Goal: Task Accomplishment & Management: Use online tool/utility

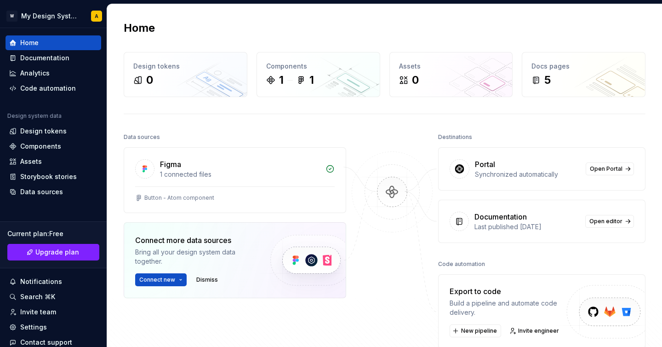
click at [394, 192] on img at bounding box center [392, 201] width 89 height 100
click at [330, 92] on div "Components 1 1" at bounding box center [318, 74] width 123 height 44
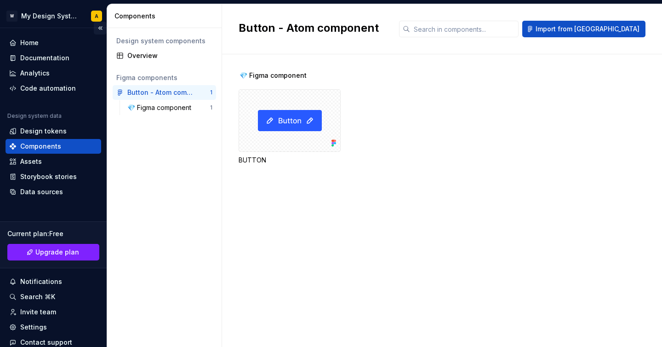
click at [100, 28] on button "Collapse sidebar" at bounding box center [100, 28] width 13 height 13
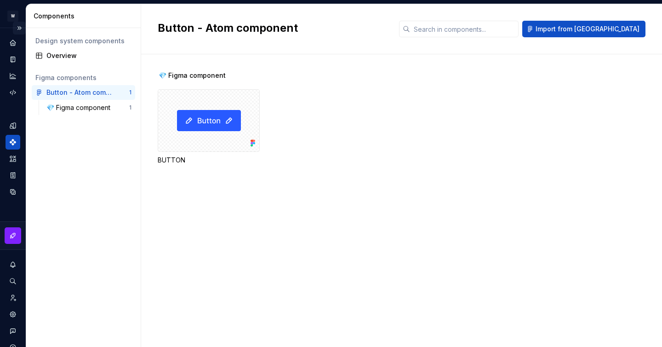
click at [17, 28] on button "Expand sidebar" at bounding box center [19, 28] width 13 height 13
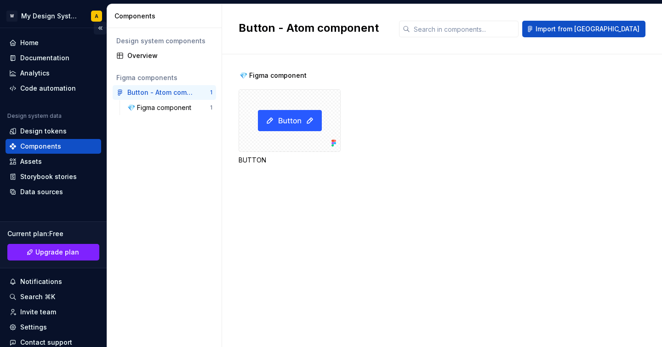
click at [99, 29] on button "Collapse sidebar" at bounding box center [100, 28] width 13 height 13
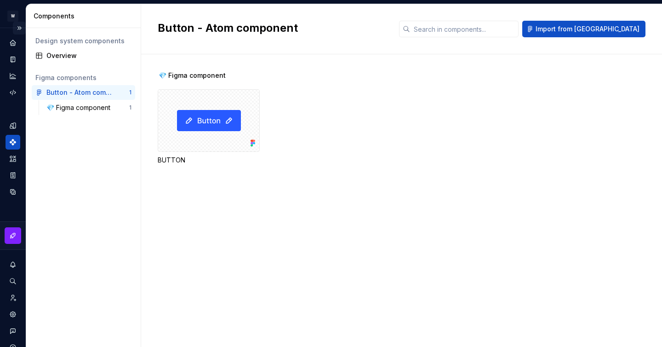
click at [20, 27] on button "Expand sidebar" at bounding box center [19, 28] width 13 height 13
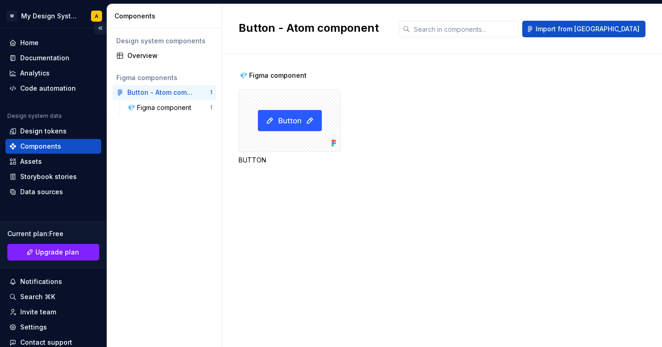
click at [98, 26] on button "Collapse sidebar" at bounding box center [100, 28] width 13 height 13
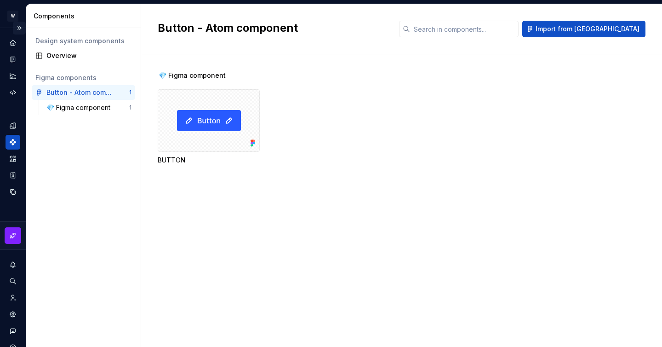
click at [19, 29] on button "Expand sidebar" at bounding box center [19, 28] width 13 height 13
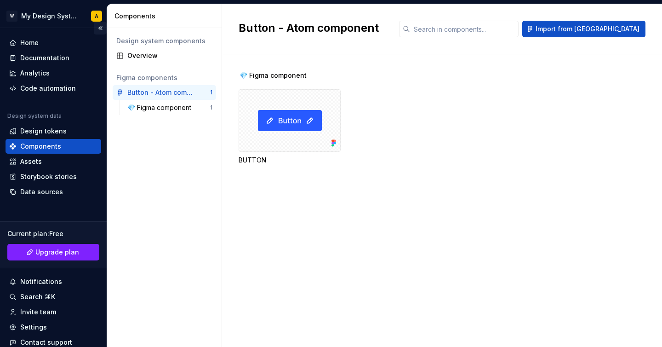
click at [97, 28] on button "Collapse sidebar" at bounding box center [100, 28] width 13 height 13
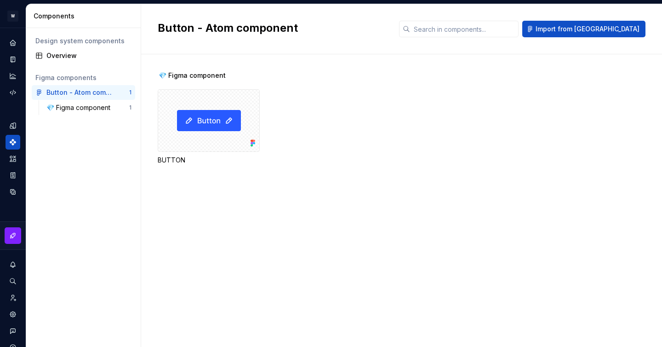
click at [125, 20] on div "Components" at bounding box center [85, 15] width 103 height 9
click at [17, 23] on button "Expand sidebar" at bounding box center [19, 28] width 13 height 13
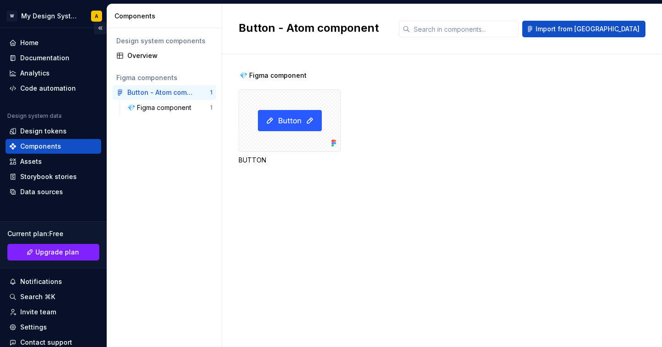
click at [99, 28] on button "Collapse sidebar" at bounding box center [100, 28] width 13 height 13
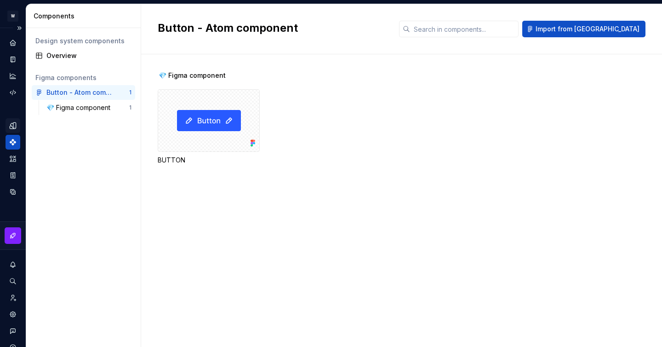
click at [16, 124] on icon "Design tokens" at bounding box center [13, 125] width 8 height 8
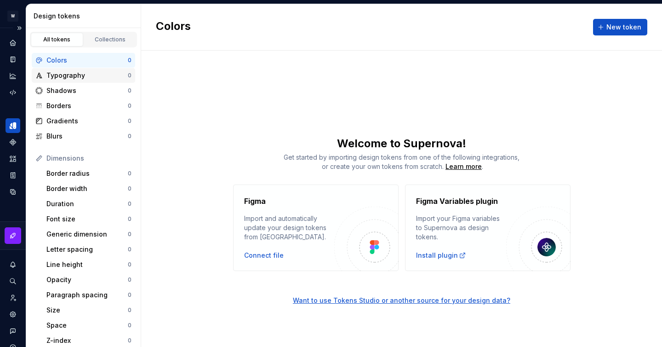
click at [77, 81] on div "Typography 0" at bounding box center [83, 75] width 103 height 15
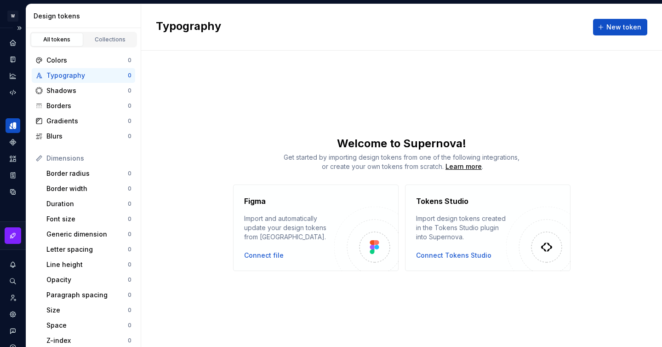
click at [441, 238] on div "Import design tokens created in the Tokens Studio plugin into Supernova." at bounding box center [461, 228] width 90 height 28
click at [80, 98] on div "Shadows 0" at bounding box center [83, 90] width 103 height 15
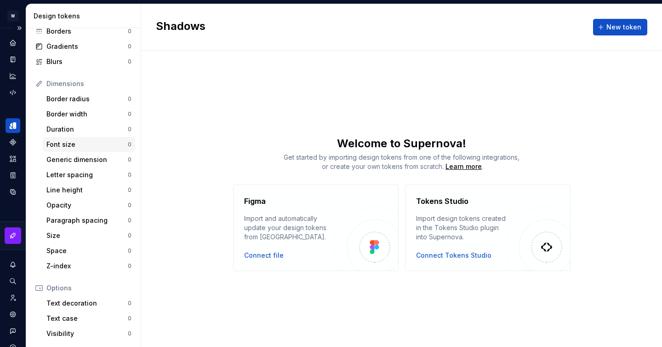
scroll to position [157, 0]
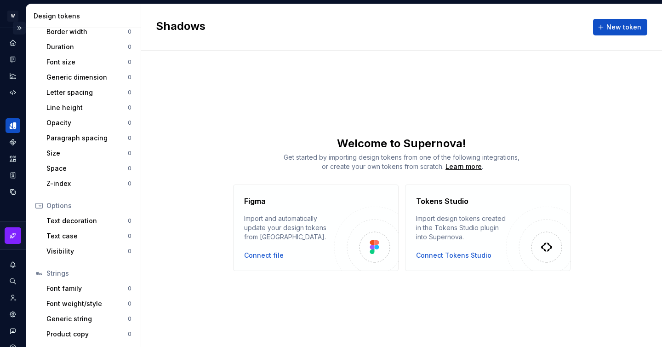
click at [20, 31] on button "Expand sidebar" at bounding box center [19, 28] width 13 height 13
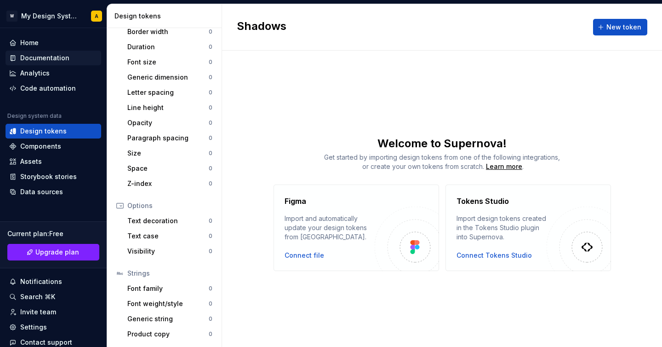
click at [53, 59] on div "Documentation" at bounding box center [44, 57] width 49 height 9
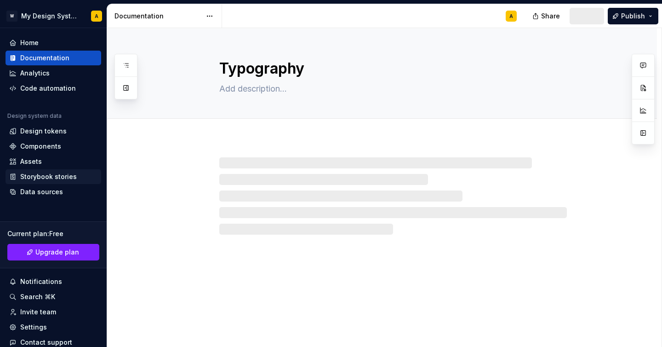
scroll to position [50, 0]
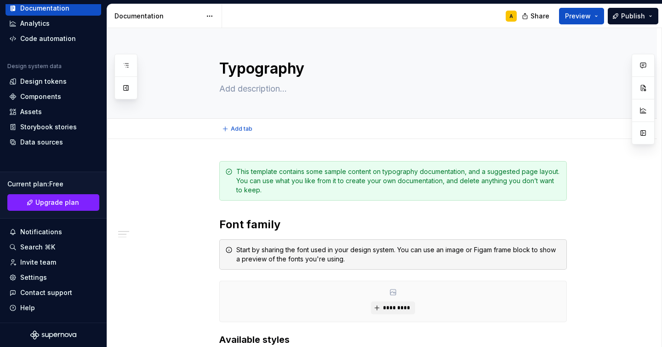
type textarea "*"
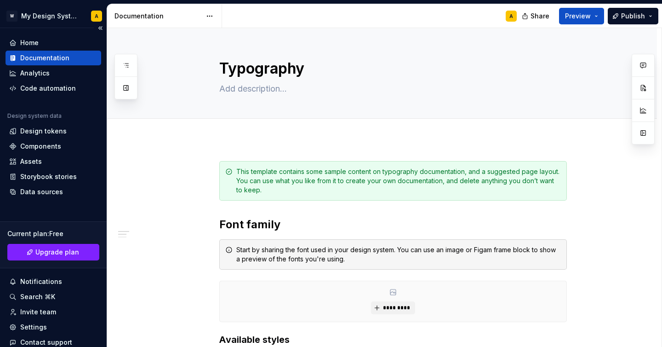
scroll to position [18, 0]
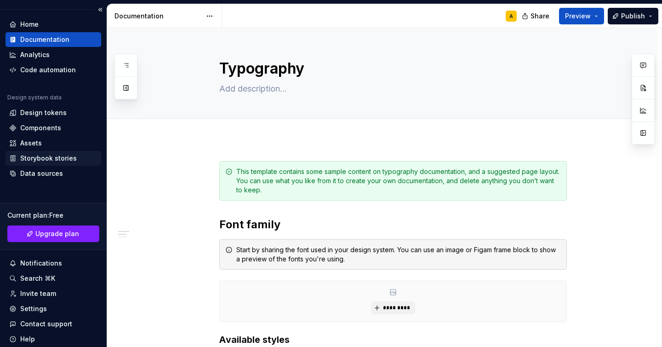
click at [39, 154] on div "Storybook stories" at bounding box center [48, 158] width 57 height 9
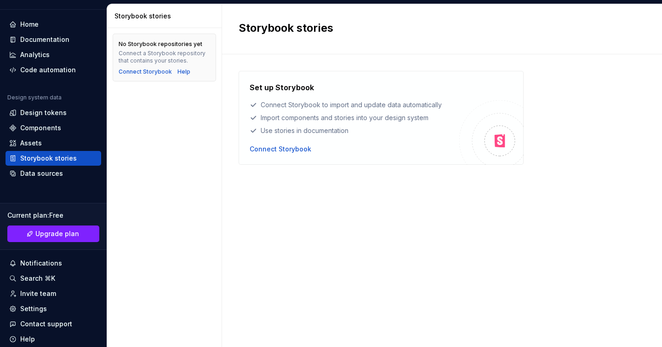
click at [280, 67] on div "Set up Storybook Connect Storybook to import and update data automatically Impo…" at bounding box center [442, 200] width 407 height 293
click at [277, 150] on div "Connect Storybook" at bounding box center [281, 148] width 62 height 9
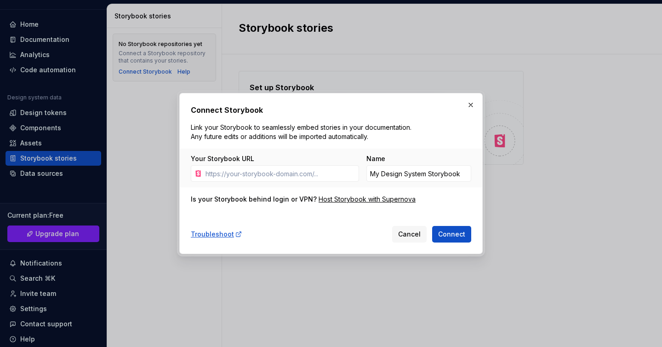
click at [264, 185] on div "Your Storybook URL Name My Design System Storybook" at bounding box center [331, 168] width 303 height 39
click at [272, 171] on input "Your Storybook URL" at bounding box center [280, 173] width 157 height 17
paste input "[URL][DOMAIN_NAME]"
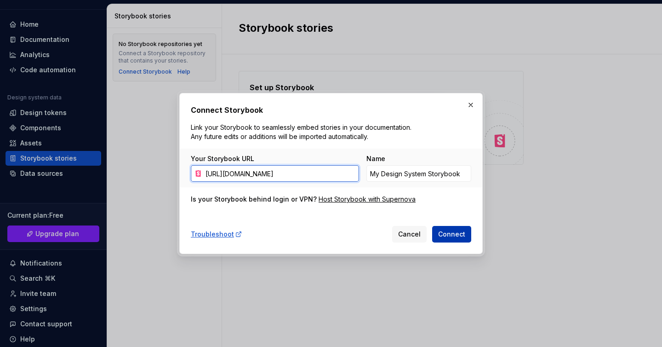
type input "[URL][DOMAIN_NAME]"
click at [453, 232] on span "Connect" at bounding box center [451, 234] width 27 height 9
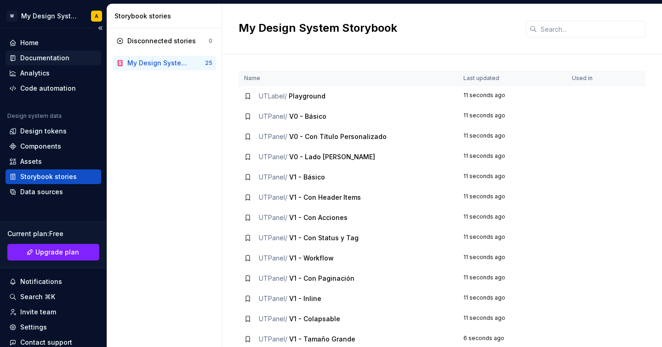
click at [45, 55] on div "Documentation" at bounding box center [44, 57] width 49 height 9
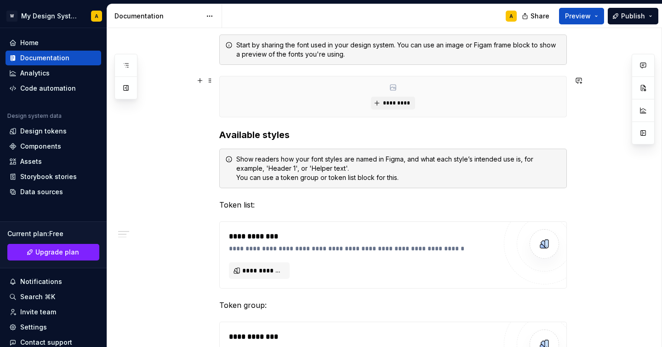
scroll to position [218, 0]
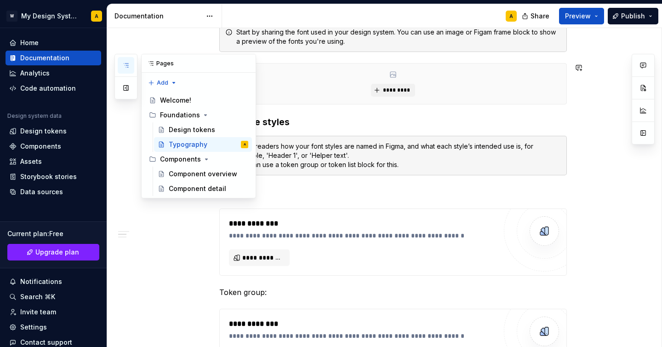
click at [132, 65] on button "button" at bounding box center [126, 65] width 17 height 17
click at [194, 170] on div "Component overview" at bounding box center [195, 173] width 52 height 9
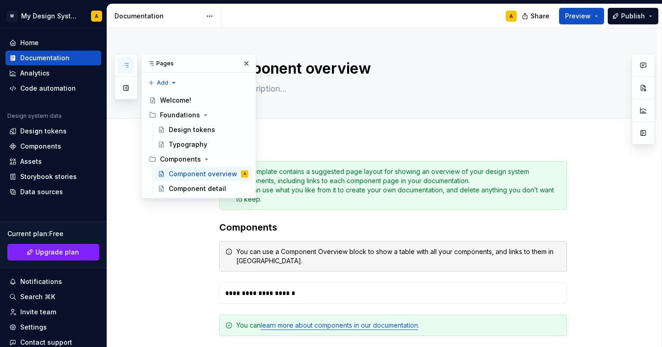
type textarea "*"
click at [297, 178] on div "This template contains a suggested page layout for showing an overview of your …" at bounding box center [398, 185] width 325 height 37
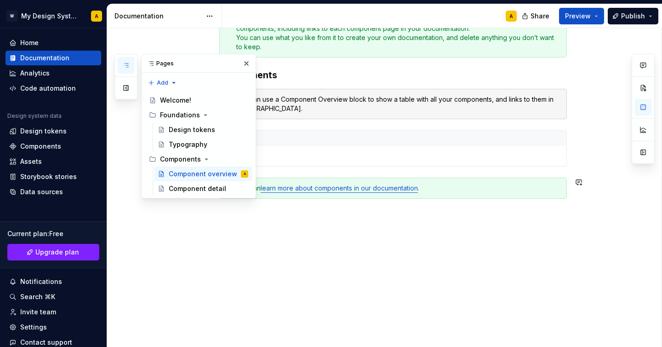
scroll to position [157, 0]
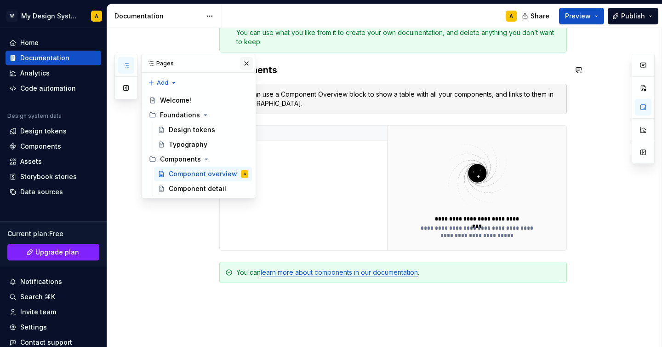
click at [246, 63] on button "button" at bounding box center [246, 63] width 13 height 13
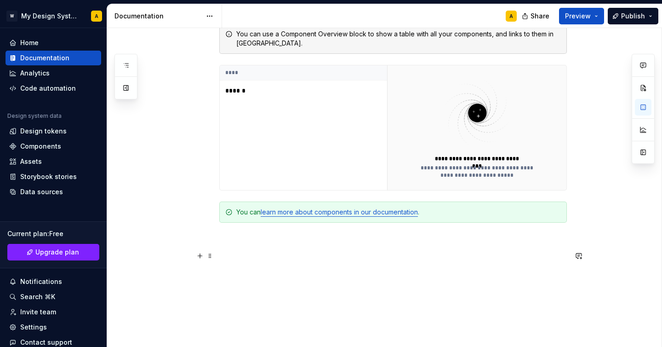
scroll to position [218, 0]
click at [261, 246] on div "**********" at bounding box center [393, 102] width 348 height 318
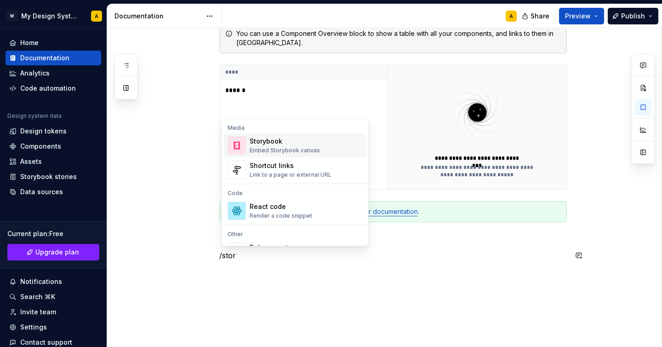
click at [275, 135] on span "Storybook Embed Storybook canvas" at bounding box center [295, 145] width 143 height 24
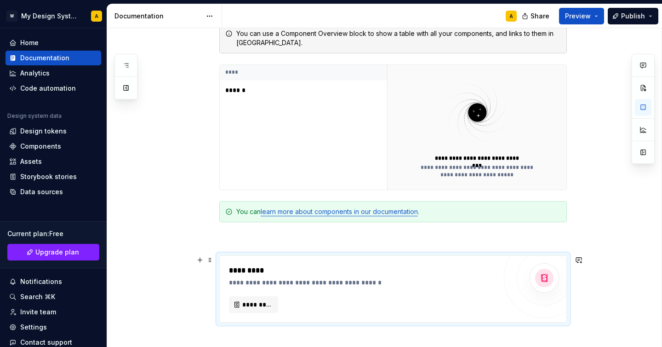
scroll to position [308, 0]
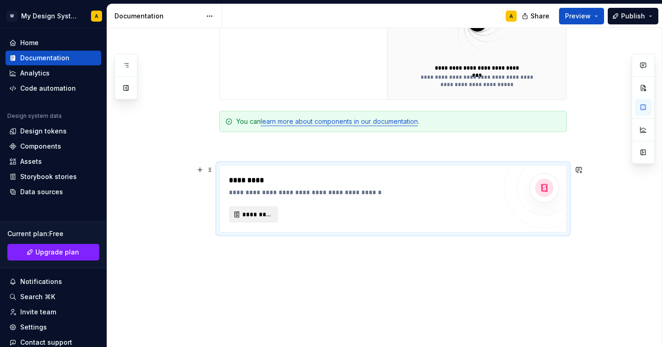
click at [255, 214] on span "*********" at bounding box center [257, 214] width 30 height 9
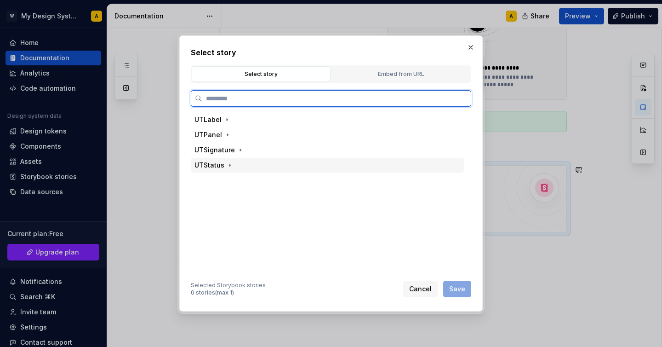
click at [252, 161] on div "UTStatus" at bounding box center [327, 165] width 273 height 15
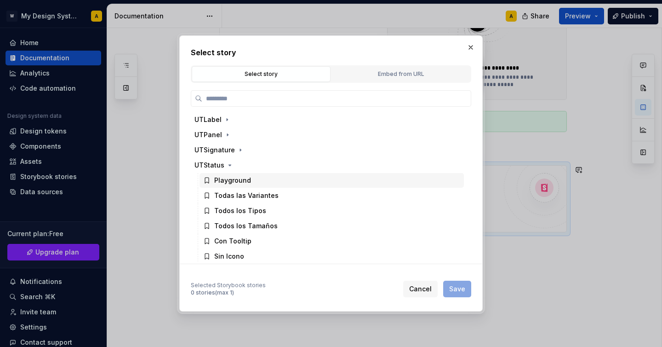
scroll to position [33, 0]
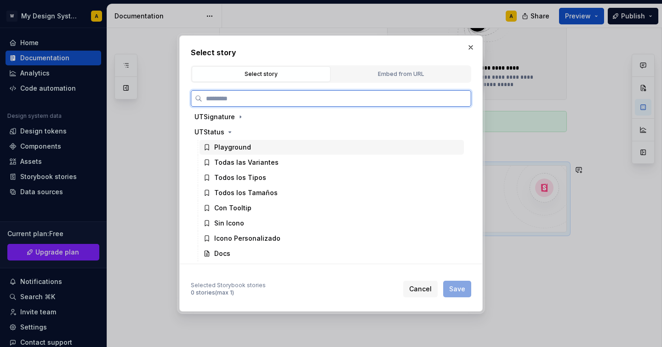
click at [262, 151] on div "Playground" at bounding box center [332, 147] width 264 height 15
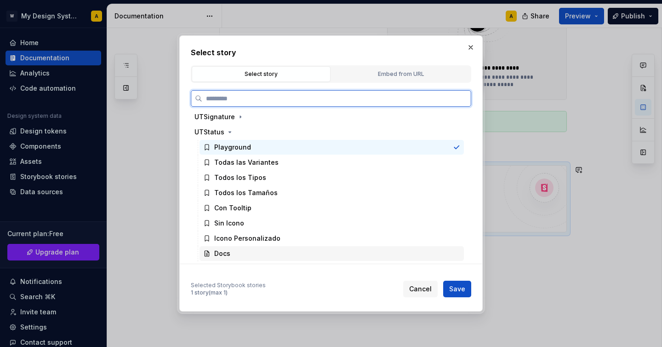
click at [241, 255] on div "Docs" at bounding box center [332, 253] width 264 height 15
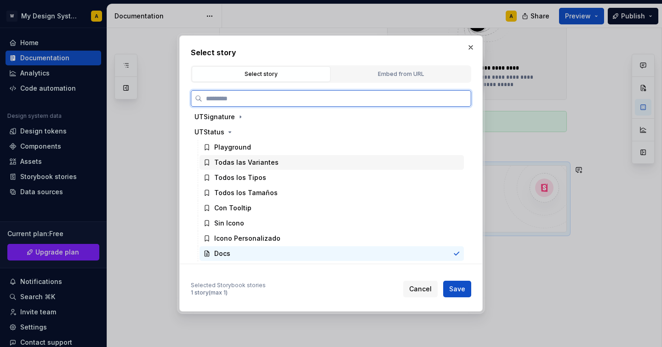
click at [253, 160] on div "Todas las Variantes" at bounding box center [246, 162] width 64 height 9
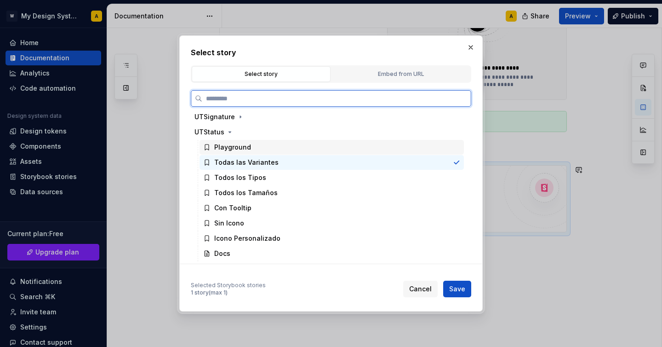
click at [253, 148] on div "Playground" at bounding box center [332, 147] width 264 height 15
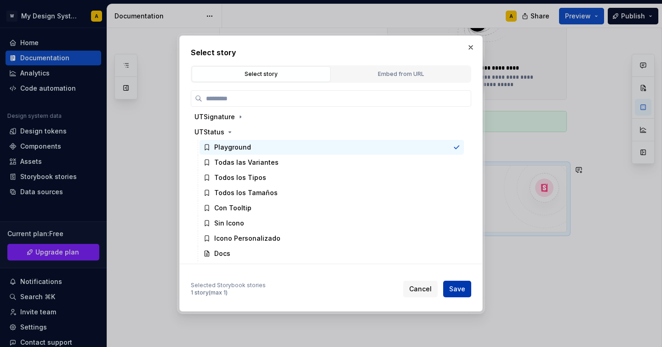
click at [448, 282] on button "Save" at bounding box center [457, 289] width 28 height 17
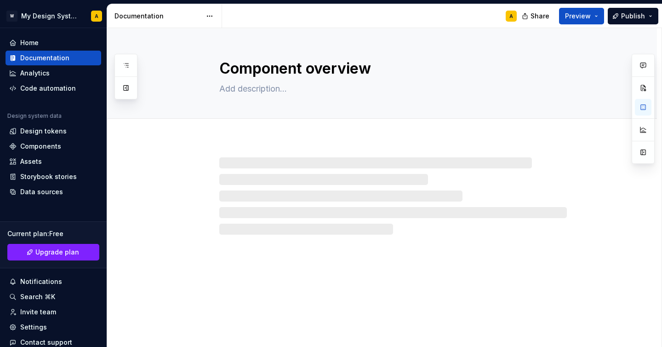
scroll to position [0, 0]
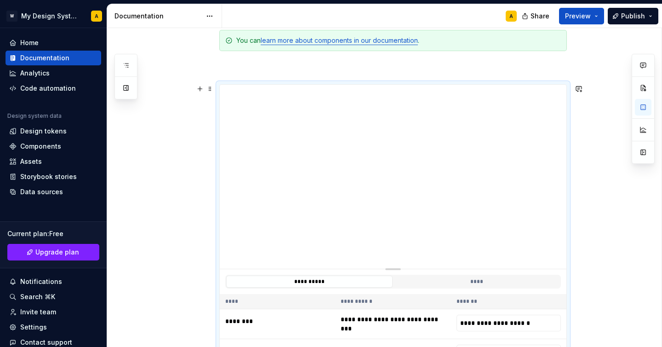
scroll to position [373, 0]
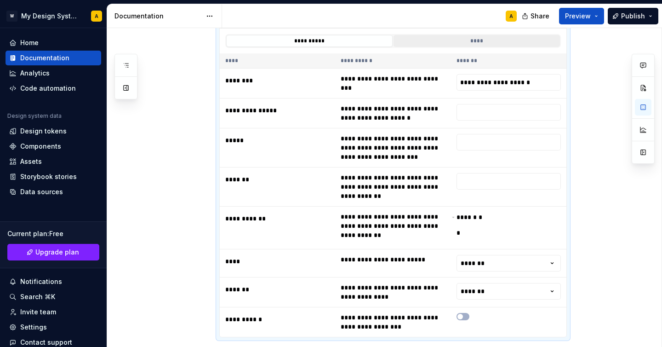
click at [444, 45] on button "****" at bounding box center [477, 41] width 166 height 12
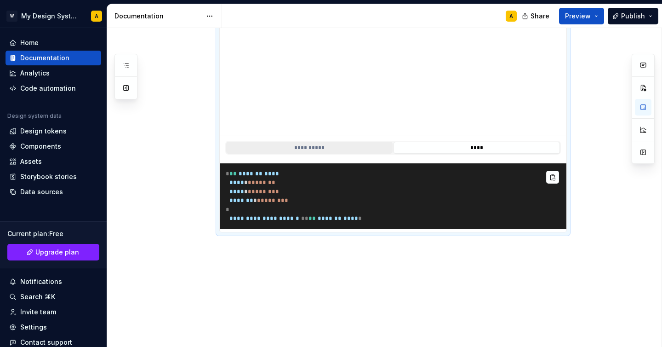
click at [347, 142] on button "**********" at bounding box center [309, 148] width 166 height 12
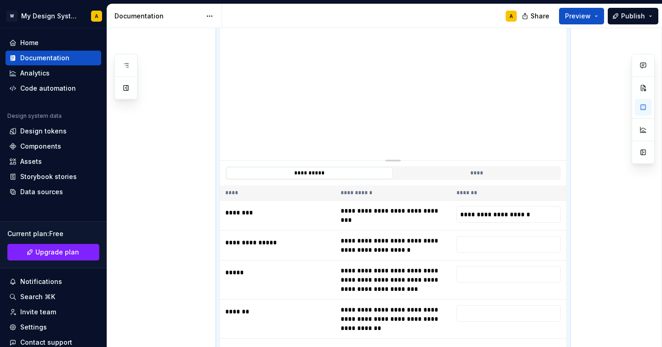
scroll to position [562, 0]
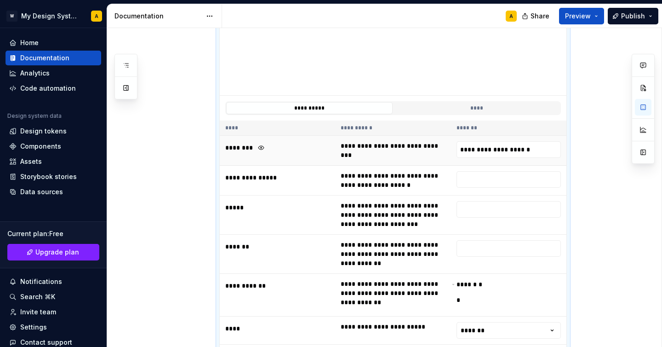
click at [271, 163] on td "********" at bounding box center [277, 151] width 115 height 30
click at [261, 144] on button "button" at bounding box center [261, 147] width 13 height 13
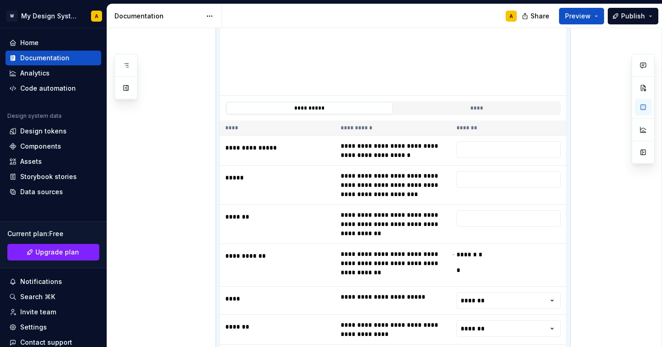
click at [242, 127] on th "****" at bounding box center [277, 127] width 115 height 15
click at [442, 107] on button "****" at bounding box center [477, 108] width 166 height 12
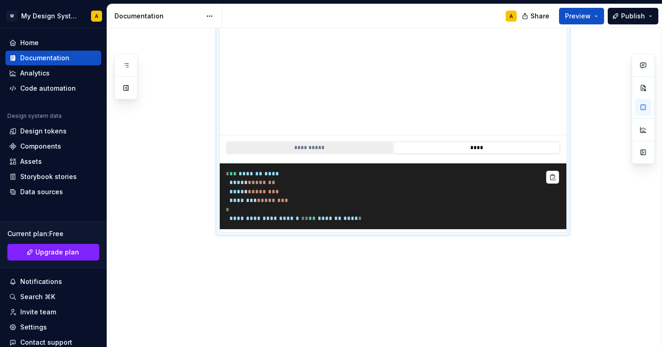
click at [286, 142] on button "**********" at bounding box center [309, 148] width 166 height 12
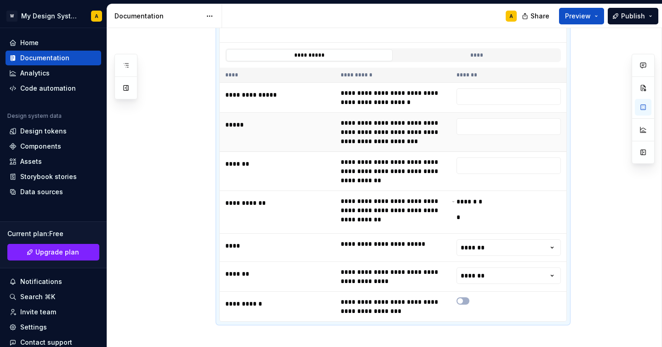
scroll to position [614, 0]
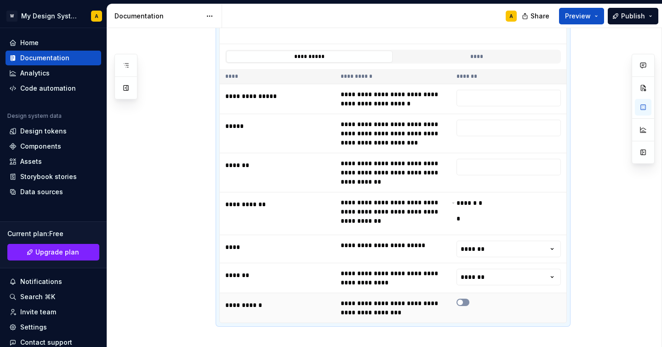
click at [467, 301] on button "button" at bounding box center [463, 301] width 13 height 7
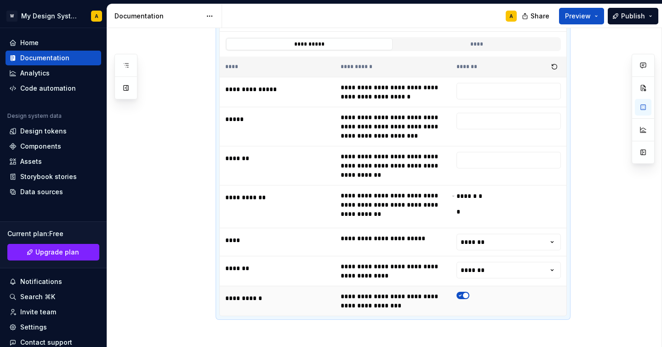
scroll to position [631, 0]
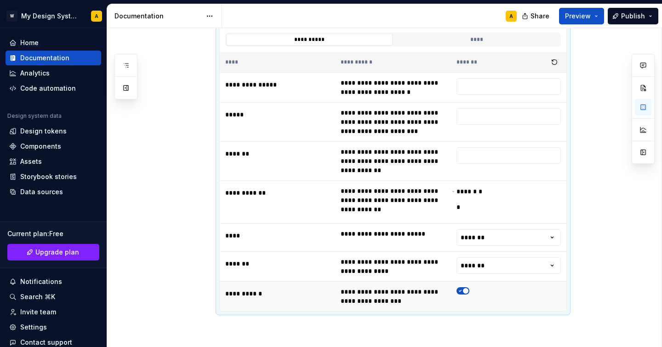
click at [466, 291] on span "button" at bounding box center [466, 291] width 6 height 6
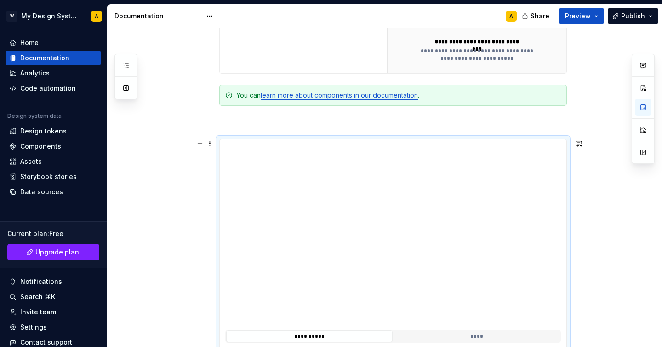
scroll to position [325, 0]
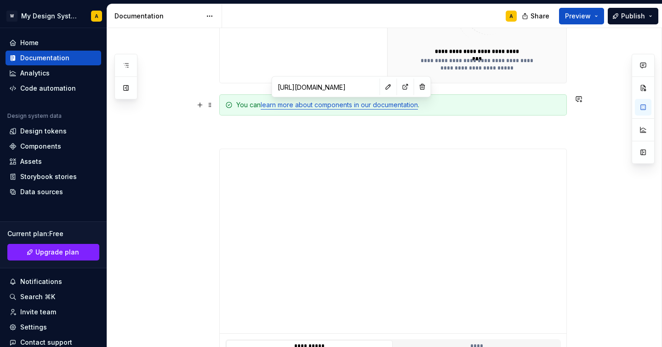
click at [340, 108] on link "learn more about components in our documentation" at bounding box center [339, 105] width 157 height 8
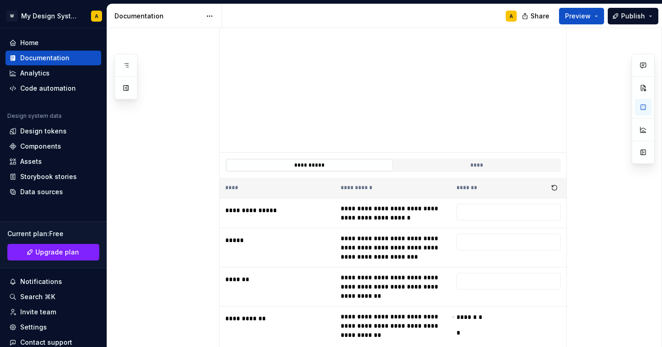
scroll to position [507, 0]
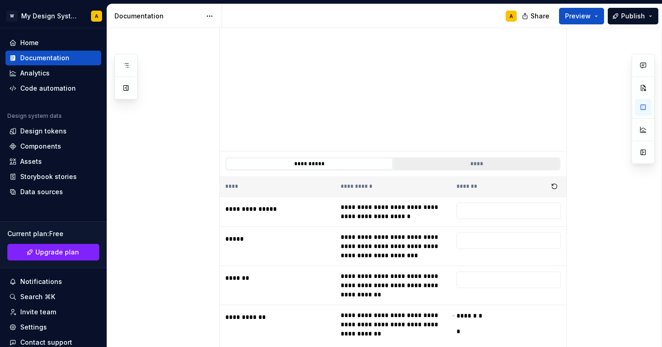
click at [489, 162] on button "****" at bounding box center [477, 164] width 166 height 12
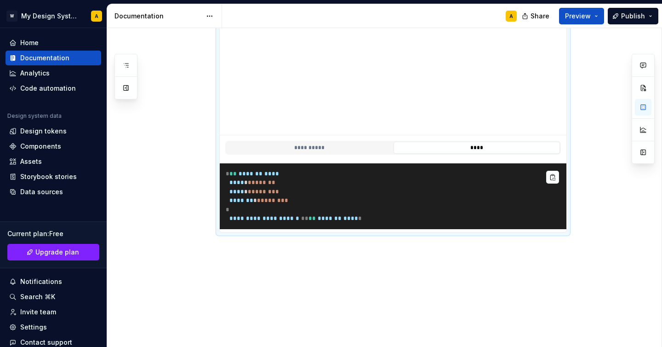
scroll to position [531, 0]
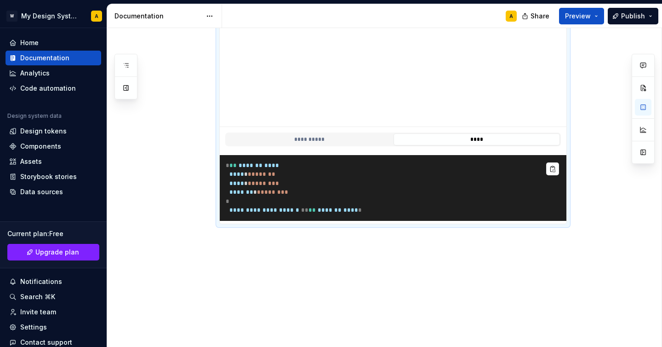
click at [290, 197] on pre "**********" at bounding box center [393, 188] width 347 height 66
click at [344, 213] on span "****" at bounding box center [351, 210] width 15 height 6
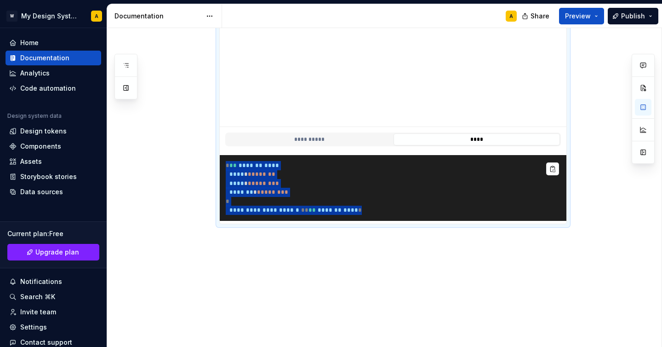
drag, startPoint x: 296, startPoint y: 218, endPoint x: 224, endPoint y: 167, distance: 87.4
click at [224, 167] on pre "**********" at bounding box center [393, 188] width 347 height 66
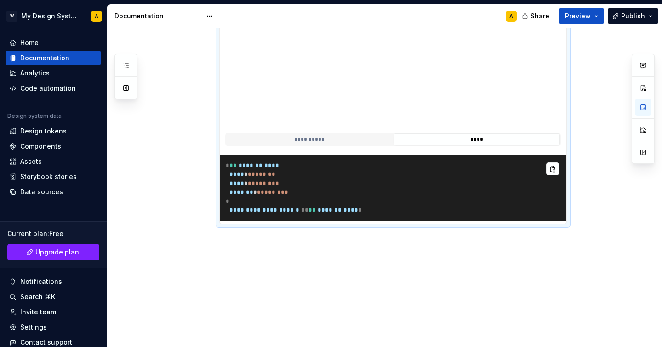
click at [434, 185] on pre "**********" at bounding box center [393, 188] width 347 height 66
click at [339, 137] on button "**********" at bounding box center [309, 139] width 166 height 12
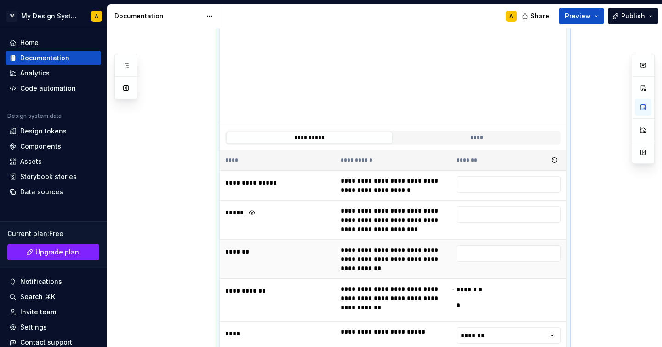
scroll to position [638, 0]
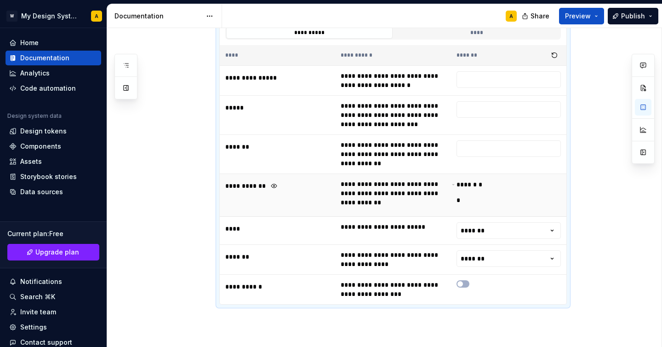
click at [244, 186] on div "**********" at bounding box center [277, 185] width 104 height 13
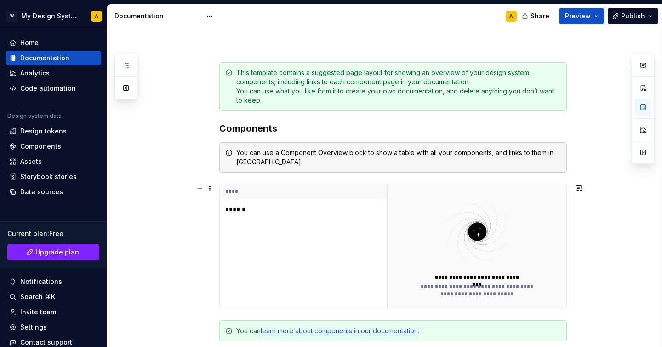
scroll to position [0, 0]
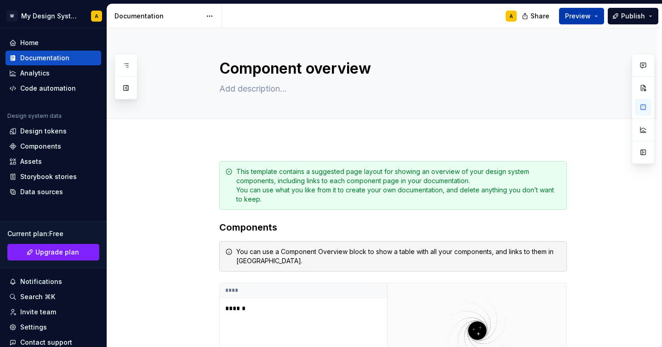
click at [589, 18] on span "Preview" at bounding box center [578, 15] width 26 height 9
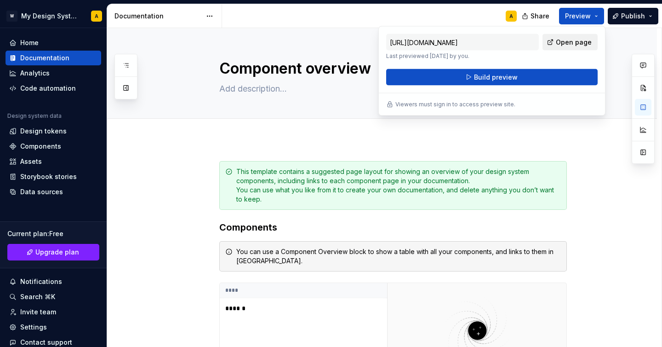
click at [574, 47] on link "Open page" at bounding box center [570, 42] width 55 height 17
click at [475, 75] on button "Build preview" at bounding box center [492, 77] width 212 height 17
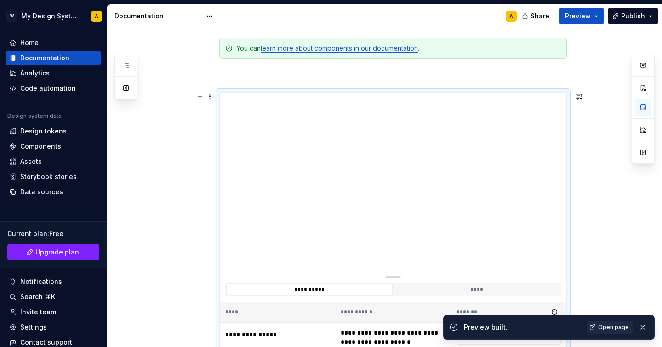
scroll to position [381, 0]
click at [212, 98] on span at bounding box center [210, 96] width 7 height 13
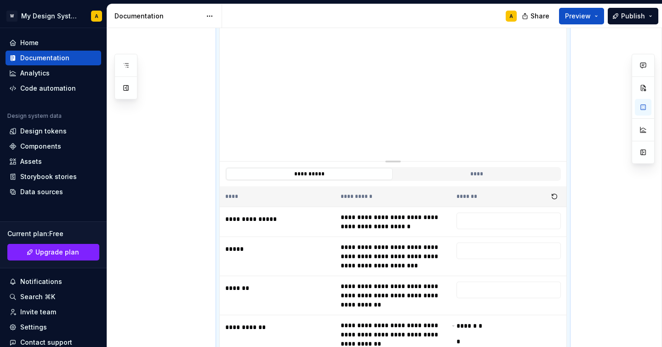
scroll to position [495, 0]
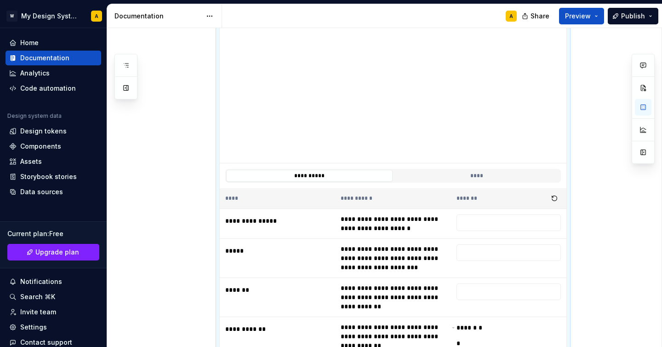
click at [395, 164] on div "**********" at bounding box center [393, 175] width 347 height 25
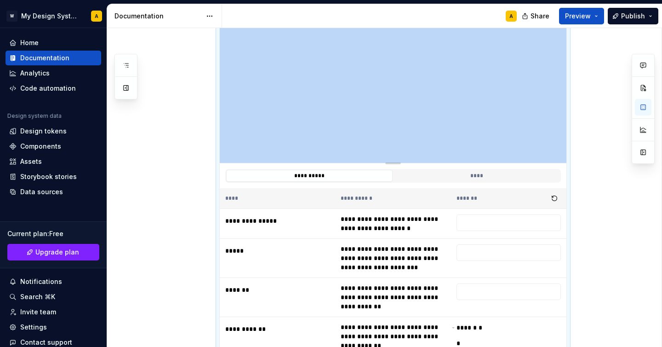
click at [170, 125] on div "**********" at bounding box center [382, 114] width 550 height 941
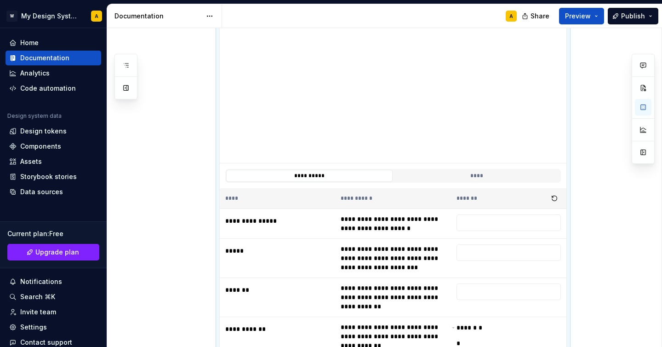
click at [397, 165] on div "**********" at bounding box center [393, 175] width 347 height 25
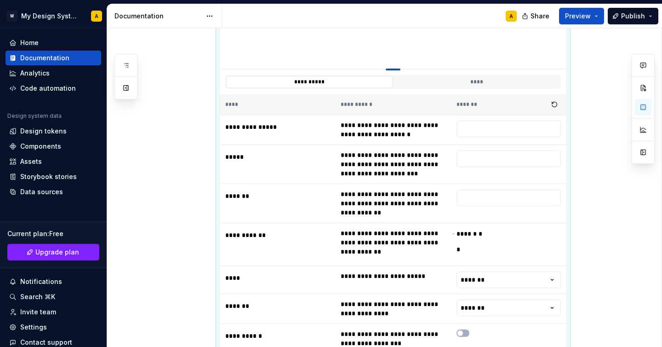
drag, startPoint x: 397, startPoint y: 163, endPoint x: 382, endPoint y: 69, distance: 95.0
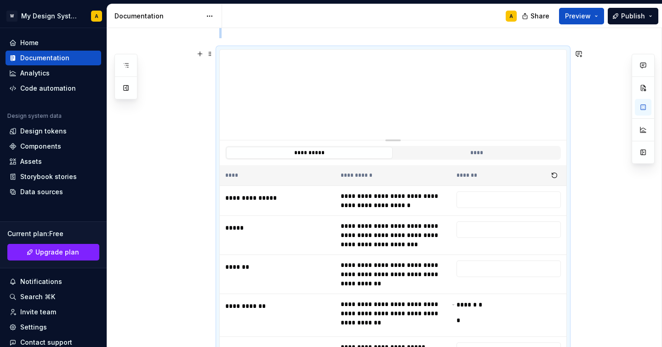
scroll to position [420, 0]
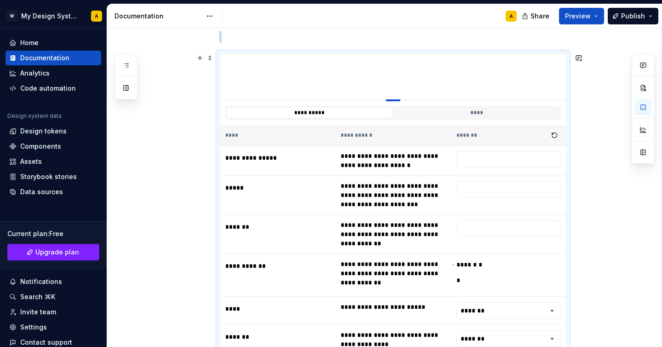
drag, startPoint x: 396, startPoint y: 145, endPoint x: 394, endPoint y: 56, distance: 89.3
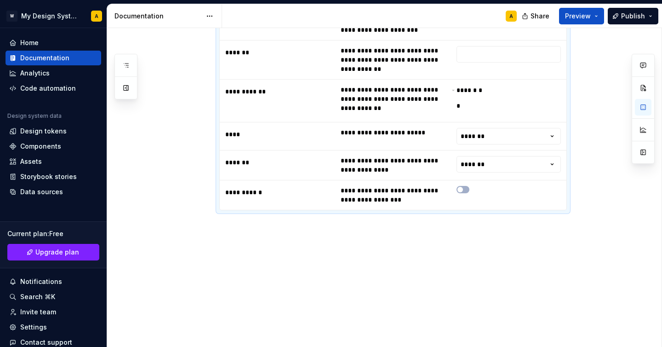
scroll to position [455, 0]
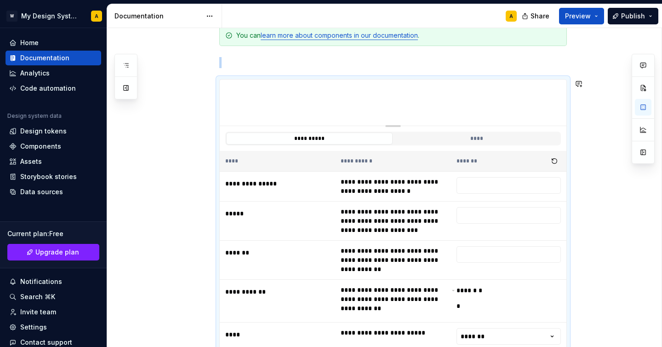
scroll to position [284, 0]
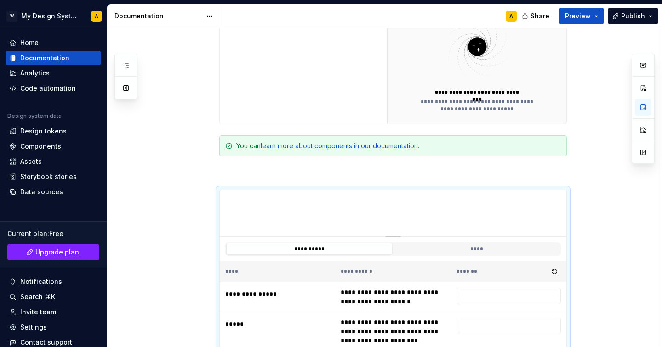
click at [513, 17] on div "A" at bounding box center [511, 16] width 11 height 11
type textarea "*"
